Goal: Entertainment & Leisure: Consume media (video, audio)

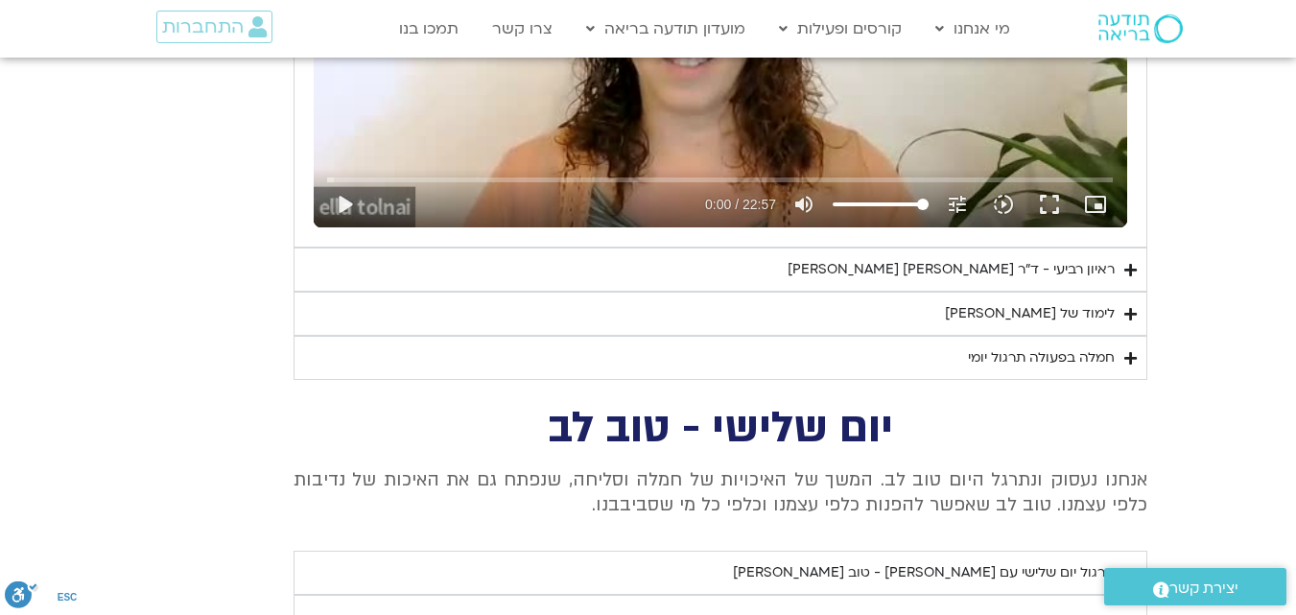
scroll to position [2703, 0]
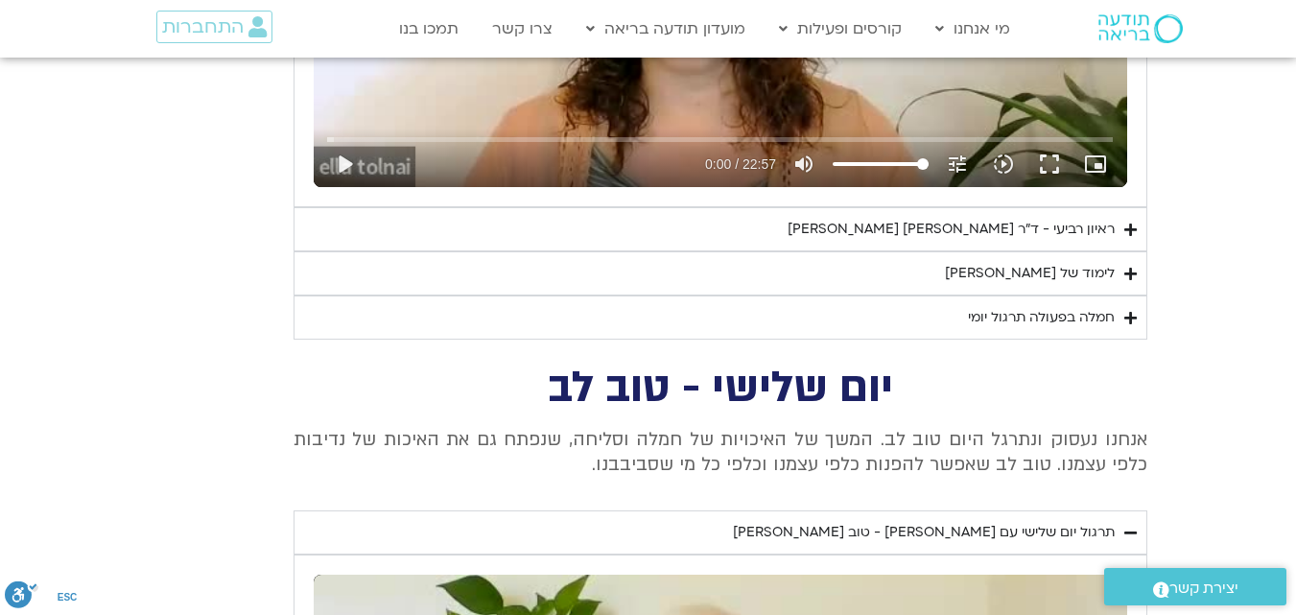
click at [1037, 272] on div "לימוד של [PERSON_NAME]" at bounding box center [1030, 273] width 170 height 23
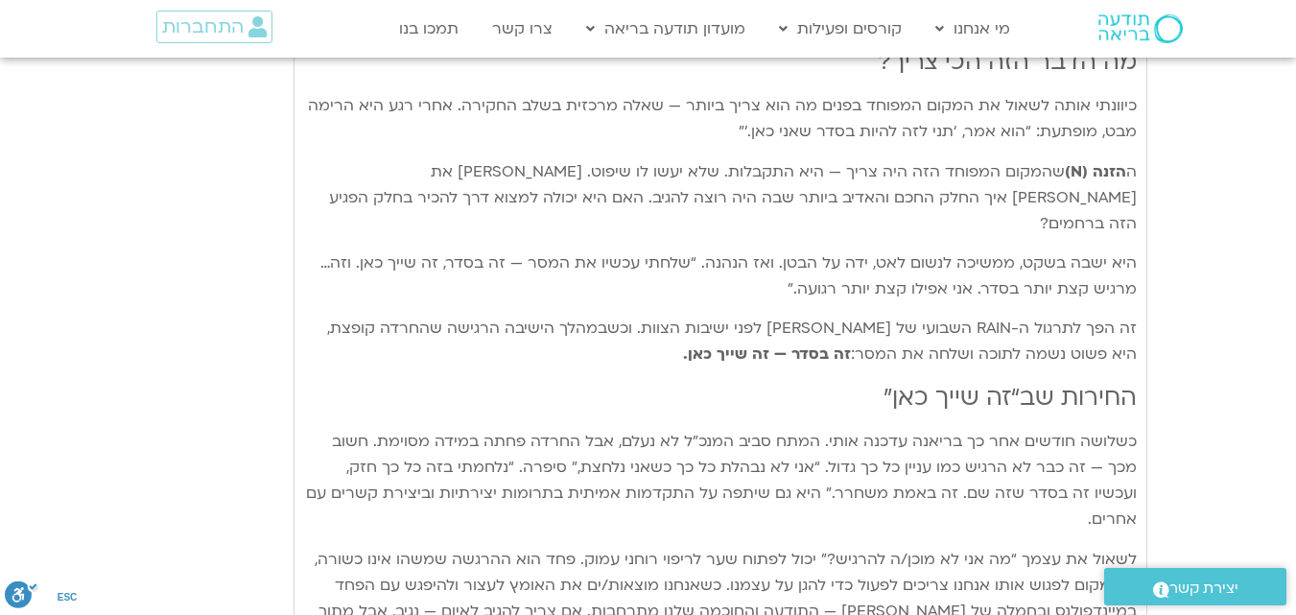
scroll to position [3823, 0]
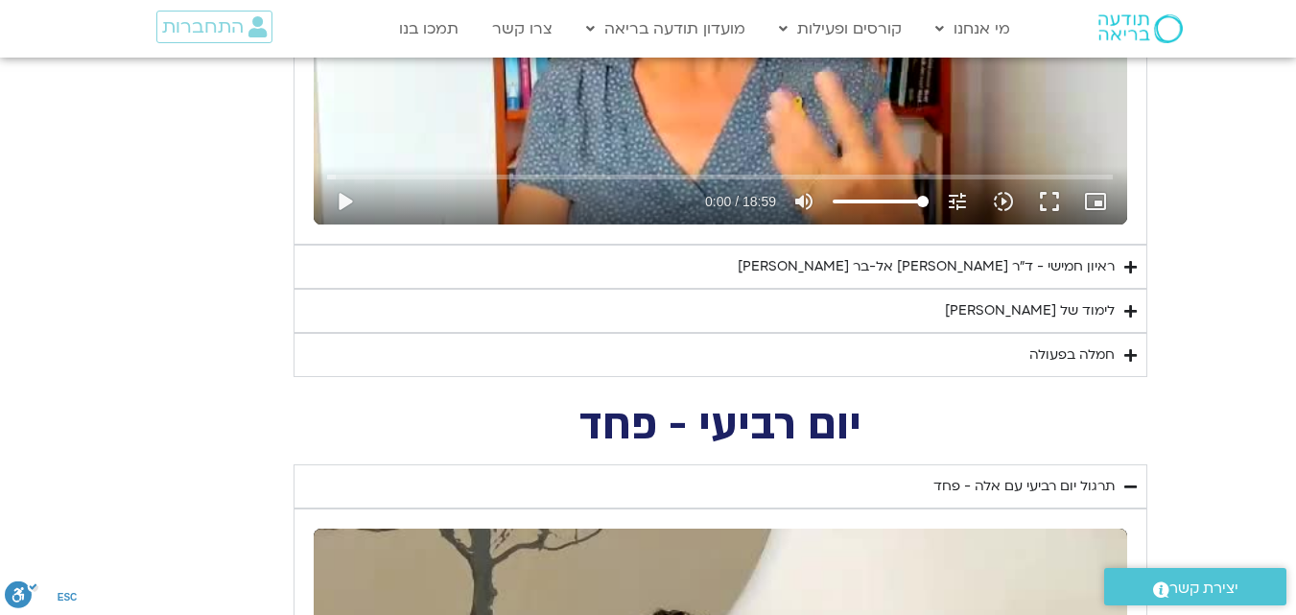
scroll to position [1809, 0]
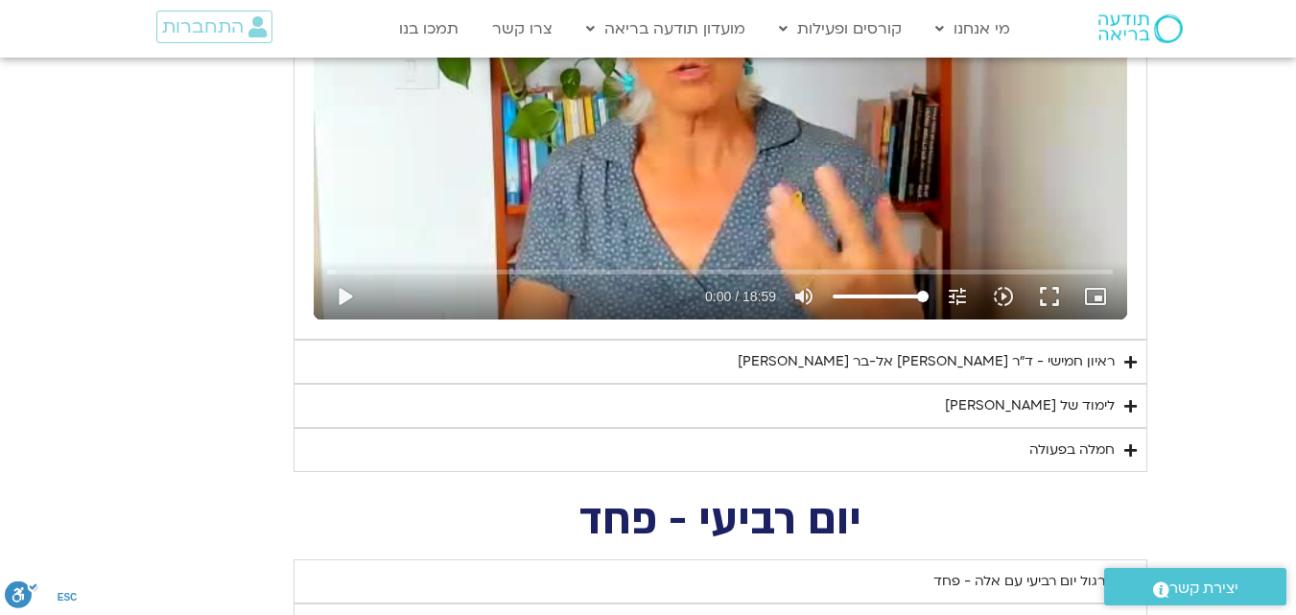
click at [1081, 407] on div "לימוד של [PERSON_NAME]" at bounding box center [1030, 405] width 170 height 23
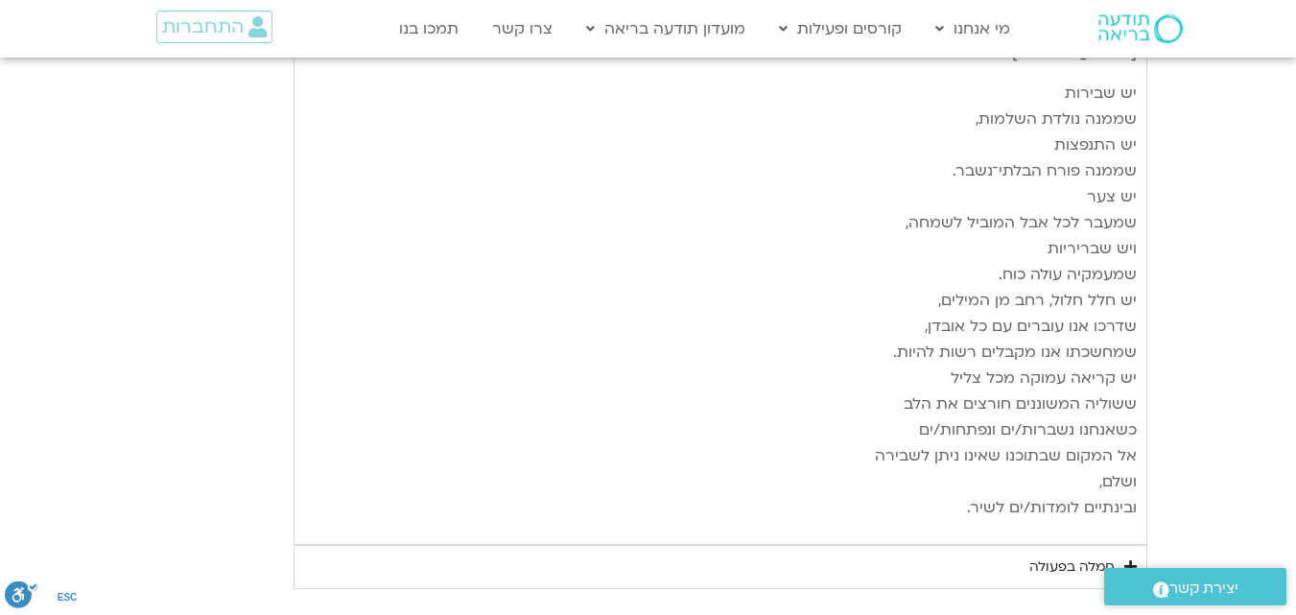
scroll to position [3647, 0]
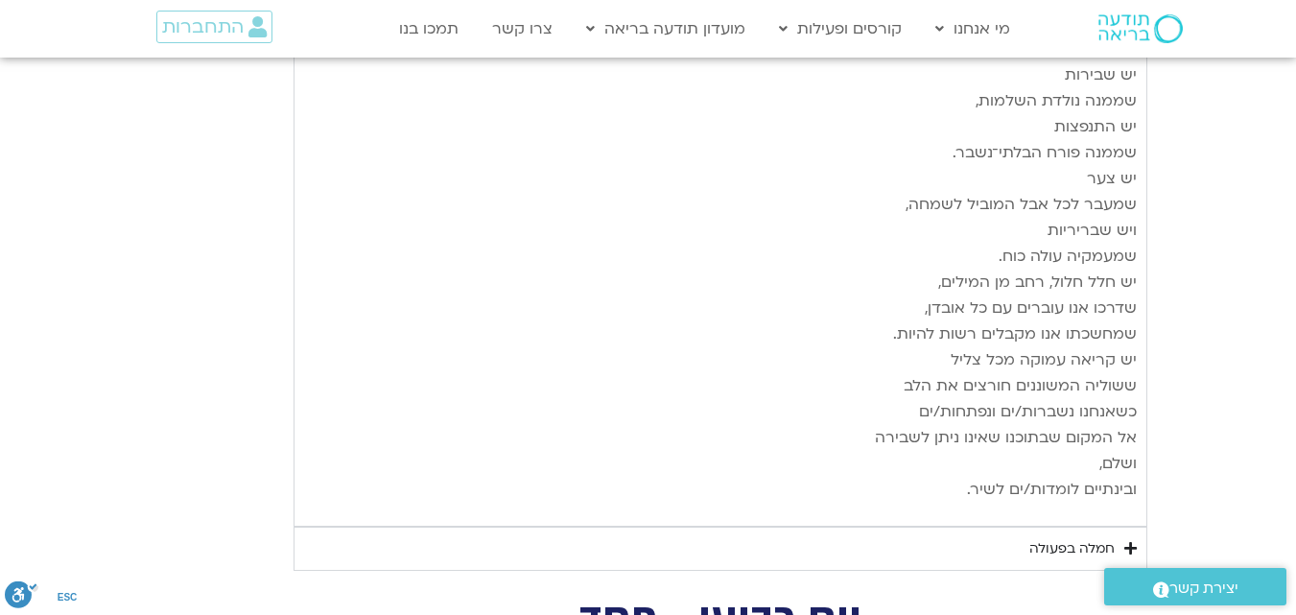
click at [1096, 537] on div "חמלה בפעולה" at bounding box center [1071, 548] width 85 height 23
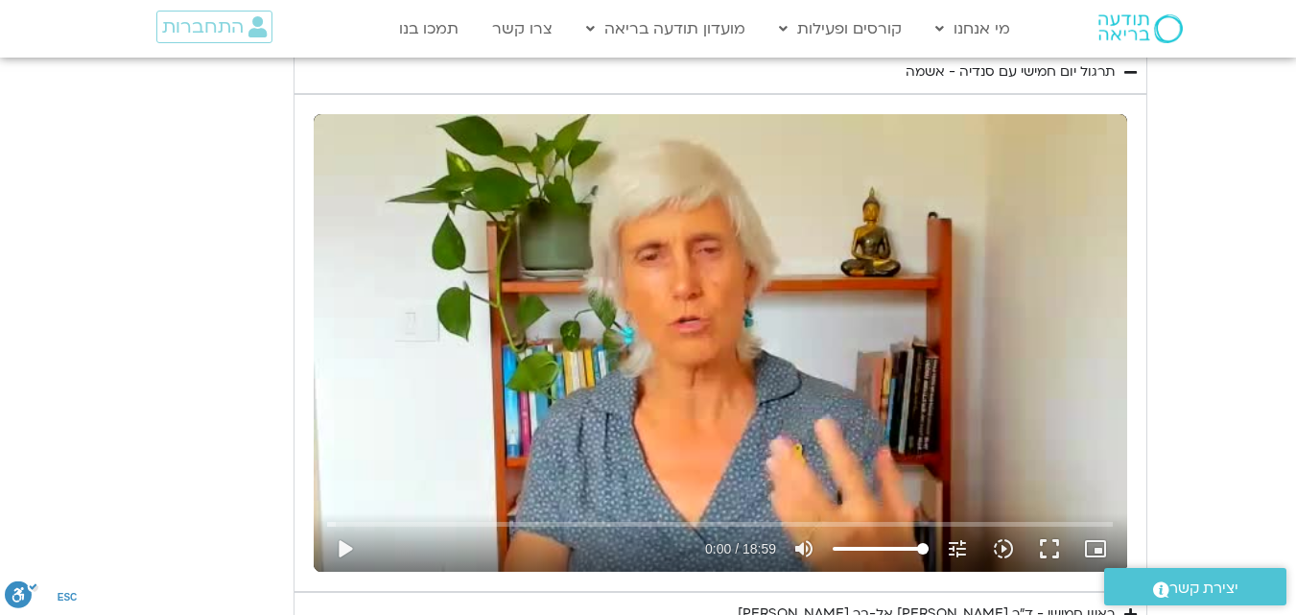
scroll to position [1653, 0]
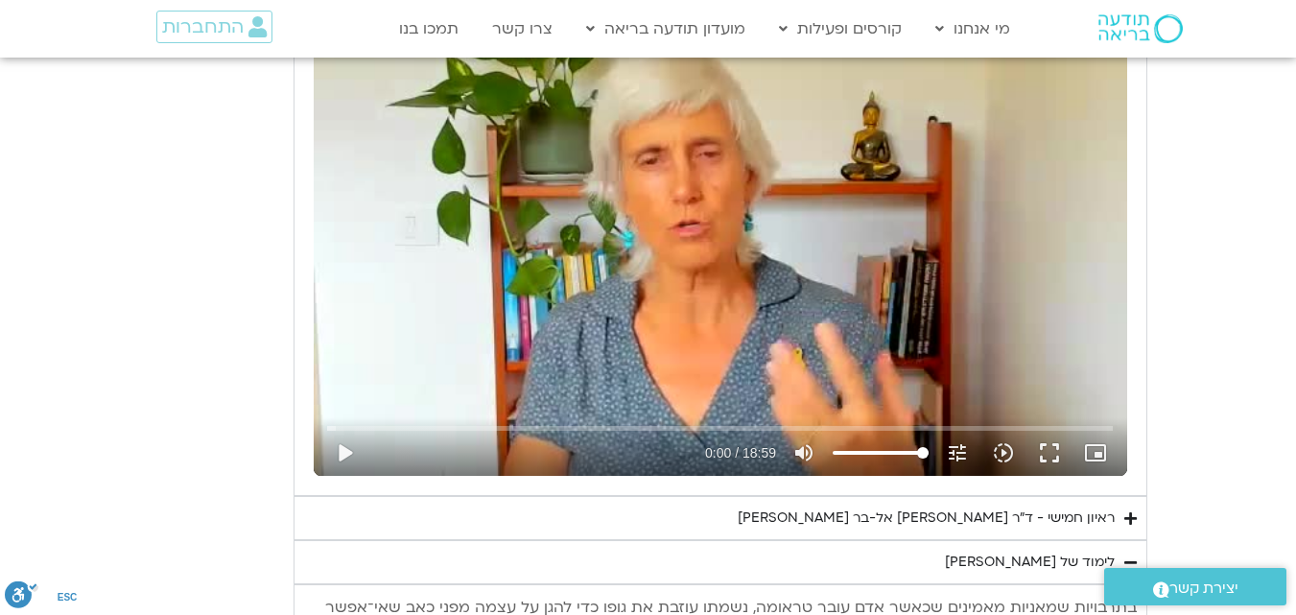
click at [648, 325] on div "Skip ad play_arrow 0:00 / 18:59 volume_up Mute tune Resolution Auto 240p slow_m…" at bounding box center [720, 247] width 813 height 458
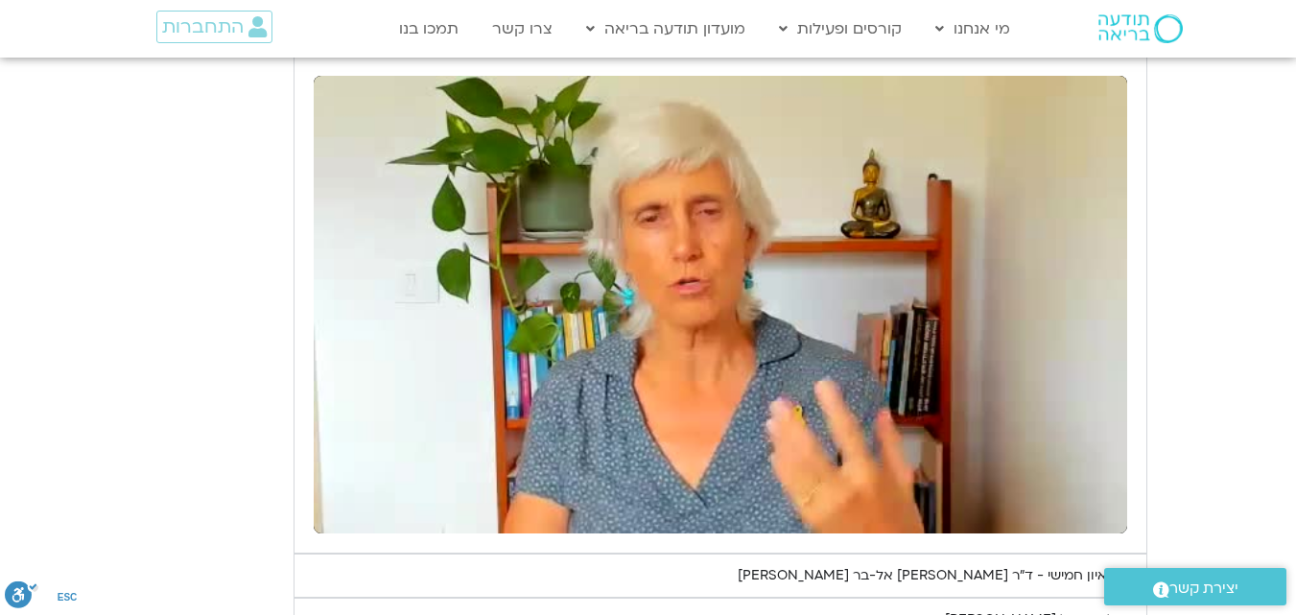
scroll to position [1576, 0]
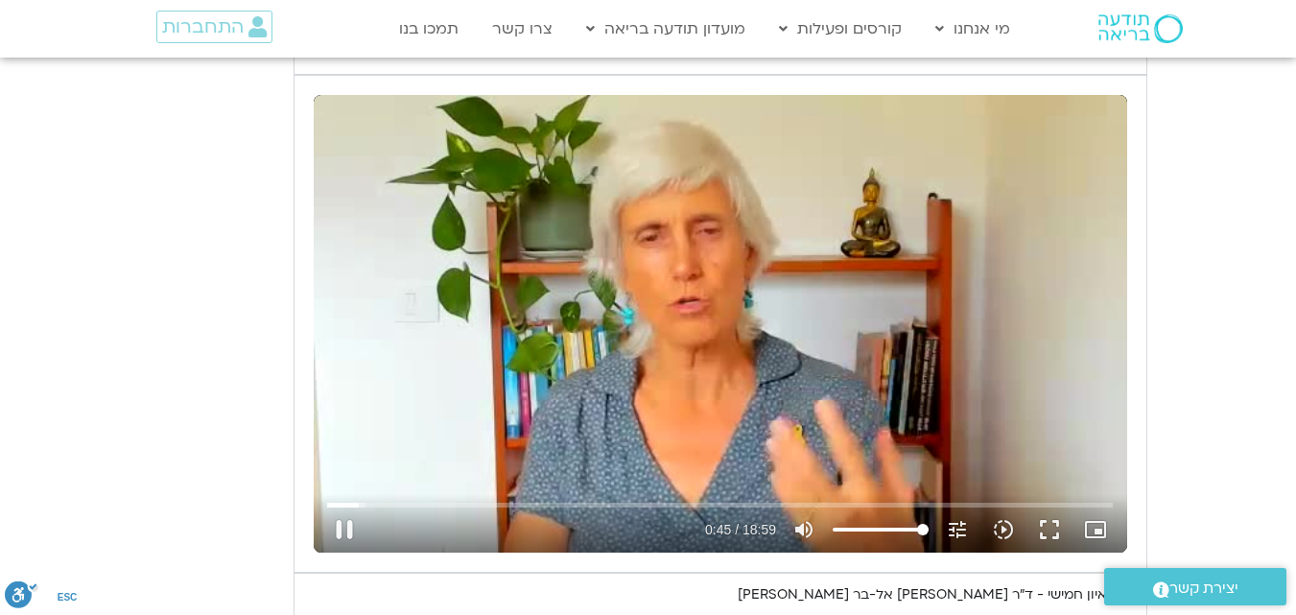
click at [854, 452] on div "Skip ad pause 0:45 / 18:59 volume_up Mute tune Resolution Auto 240p slow_motion…" at bounding box center [720, 324] width 813 height 458
click at [854, 452] on div "Skip ad play_arrow 0:45 / 18:59 volume_up Mute tune Resolution Auto 240p slow_m…" at bounding box center [720, 324] width 813 height 458
click at [709, 315] on div "Skip ad pause 4:48 / 18:59 volume_up Mute tune Resolution Auto 240p slow_motion…" at bounding box center [720, 324] width 813 height 458
type input "288.587902"
